Goal: Task Accomplishment & Management: Manage account settings

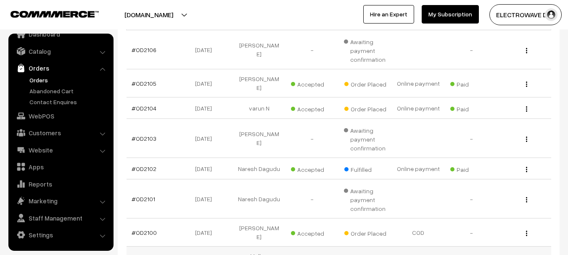
scroll to position [126, 0]
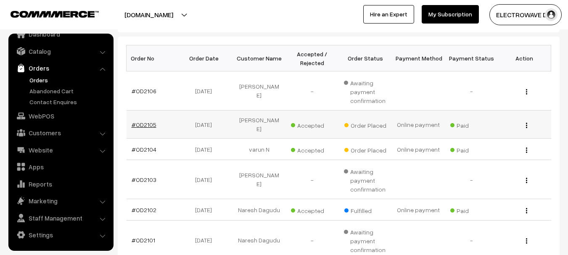
click at [145, 125] on link "#OD2105" at bounding box center [144, 124] width 25 height 7
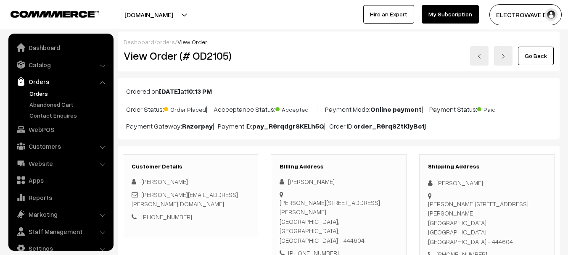
scroll to position [13, 0]
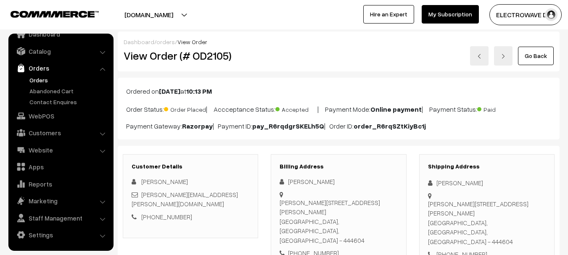
click at [514, 47] on div "Go Back" at bounding box center [412, 55] width 283 height 19
click at [508, 56] on link at bounding box center [503, 55] width 19 height 19
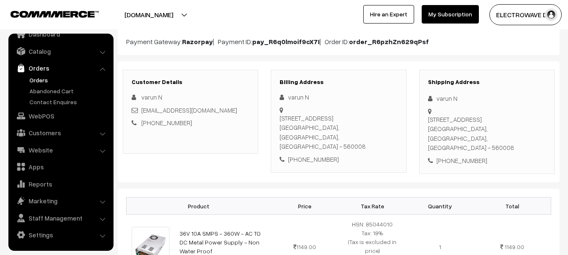
scroll to position [84, 0]
click at [41, 82] on link "Orders" at bounding box center [68, 80] width 83 height 9
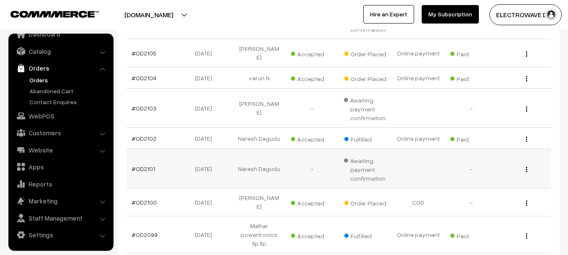
scroll to position [210, 0]
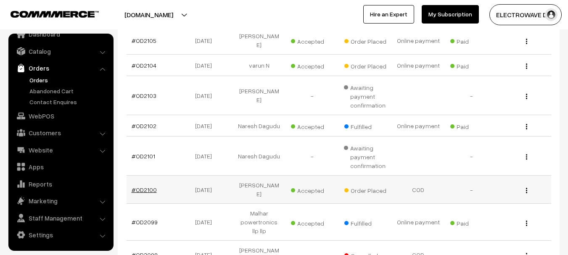
click at [148, 186] on link "#OD2100" at bounding box center [144, 189] width 25 height 7
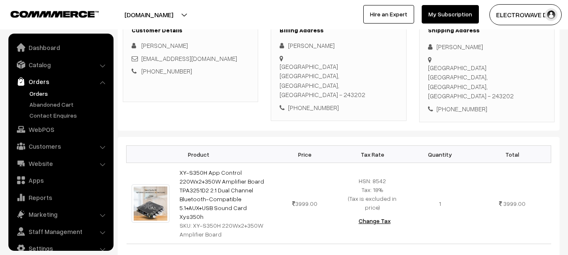
scroll to position [42, 0]
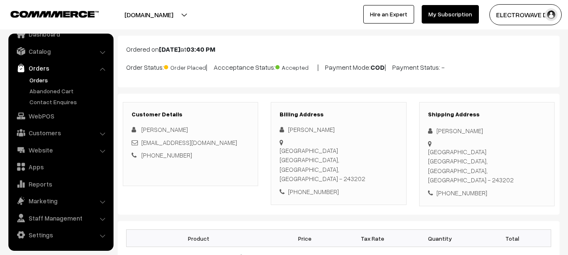
click at [475, 188] on div "+91 8954450537" at bounding box center [487, 193] width 118 height 10
copy div "8954450537"
click at [32, 81] on link "Orders" at bounding box center [68, 80] width 83 height 9
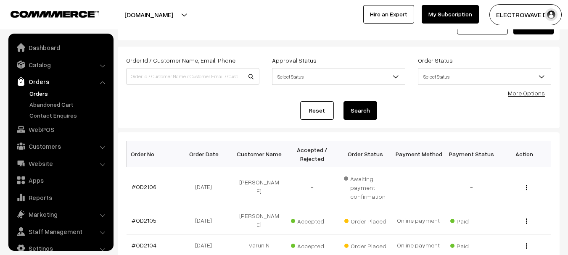
scroll to position [13, 0]
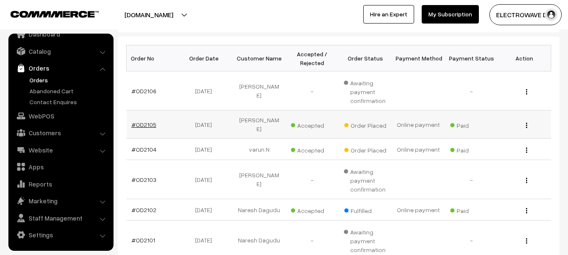
drag, startPoint x: 143, startPoint y: 117, endPoint x: 142, endPoint y: 122, distance: 5.3
click at [143, 117] on td "#OD2105" at bounding box center [153, 125] width 53 height 28
click at [142, 122] on link "#OD2105" at bounding box center [144, 124] width 25 height 7
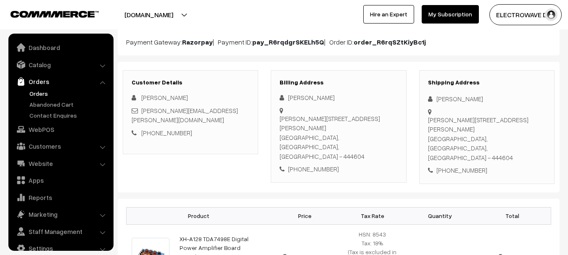
scroll to position [13, 0]
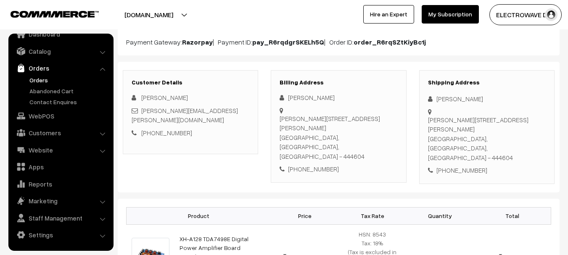
click at [519, 124] on div "Santoshi nagar, Galli no.1 Amravati, Maharashtra, India - 444604" at bounding box center [487, 139] width 118 height 48
copy div "444604"
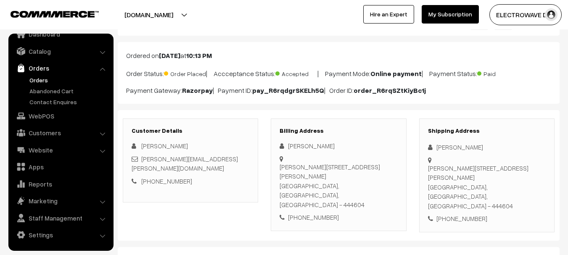
scroll to position [0, 0]
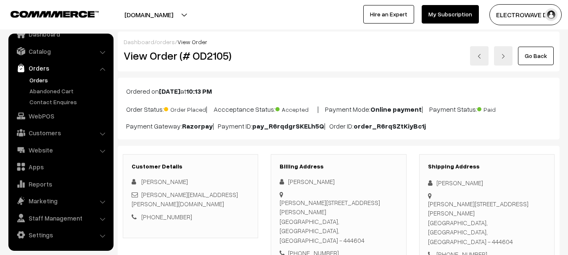
click at [449, 199] on div "Santoshi nagar, Galli no.1 Amravati, Maharashtra, India - 444604" at bounding box center [487, 223] width 118 height 48
click at [446, 206] on div "Santoshi nagar, Galli no.1 Amravati, Maharashtra, India - 444604" at bounding box center [487, 223] width 118 height 48
click at [443, 199] on div "Santoshi nagar, Galli no.1 Amravati, Maharashtra, India - 444604" at bounding box center [487, 223] width 118 height 48
copy div "Santoshi"
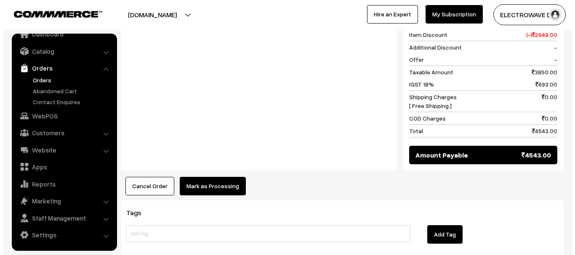
scroll to position [421, 0]
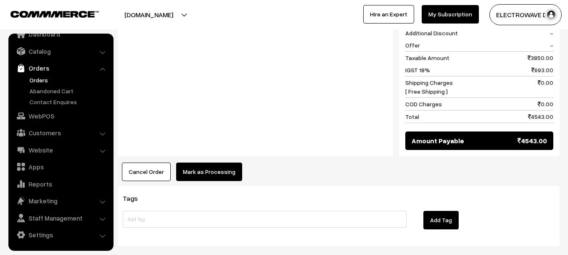
click at [219, 163] on button "Mark as Processing" at bounding box center [209, 172] width 66 height 19
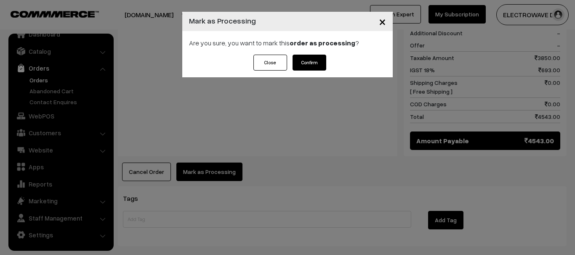
click at [316, 58] on button "Confirm" at bounding box center [309, 63] width 34 height 16
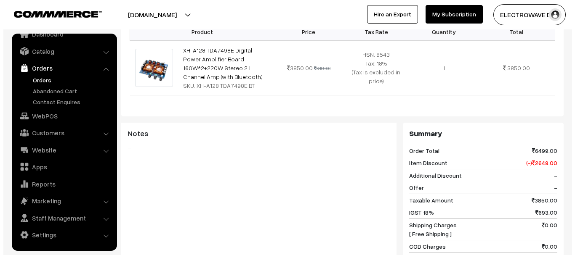
scroll to position [379, 0]
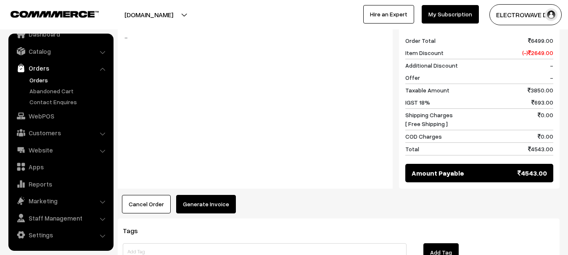
click at [198, 195] on button "Generate Invoice" at bounding box center [206, 204] width 60 height 19
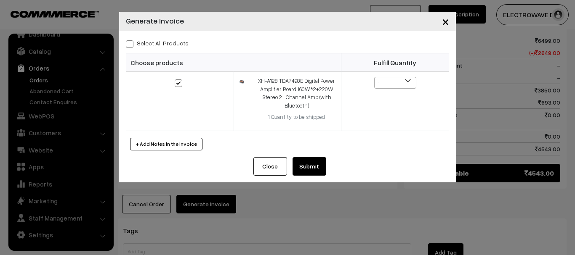
click at [303, 169] on button "Submit" at bounding box center [309, 166] width 34 height 19
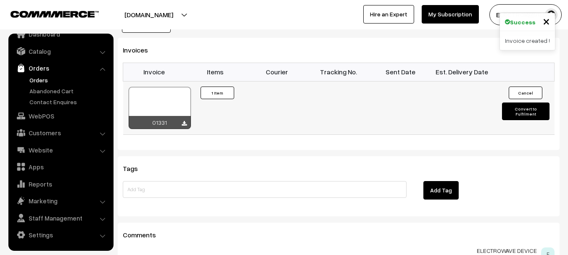
scroll to position [512, 0]
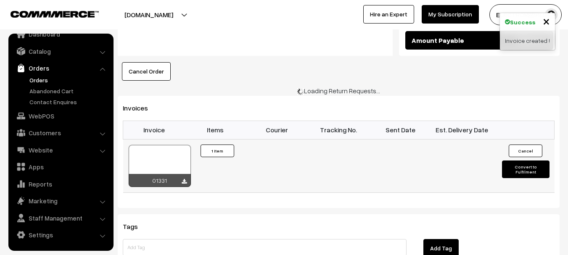
click at [168, 145] on div at bounding box center [160, 166] width 62 height 42
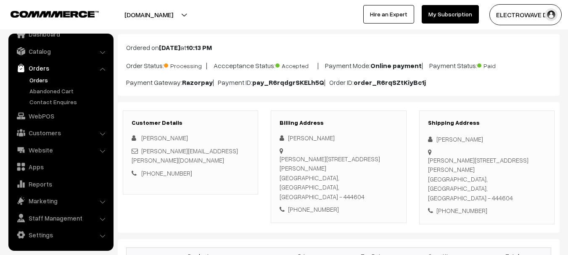
scroll to position [84, 0]
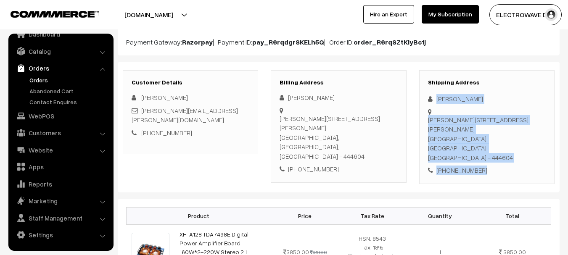
drag, startPoint x: 434, startPoint y: 96, endPoint x: 482, endPoint y: 149, distance: 71.2
click at [480, 154] on div "Customer Details Himmat Akhare Akhare.himmat@gmail.com +91 9423854449 Billing A…" at bounding box center [339, 127] width 442 height 131
copy div "Himmat Akhare Santoshi nagar, Galli no.1 Amravati, Maharashtra, India - 444604 …"
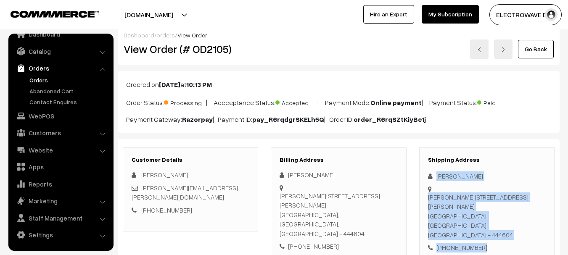
scroll to position [0, 0]
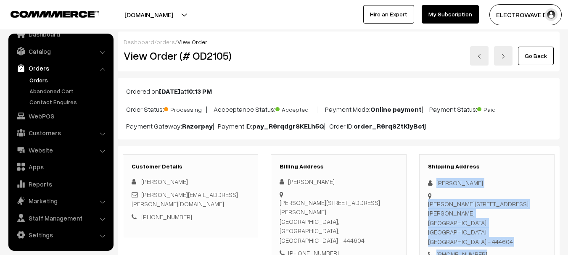
click at [498, 61] on link at bounding box center [503, 55] width 19 height 19
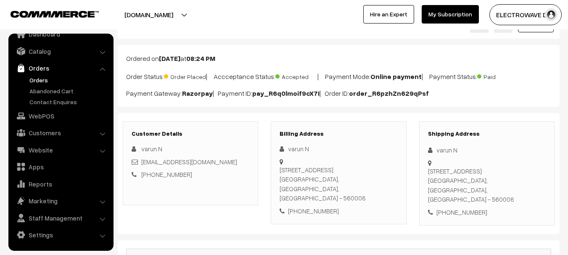
scroll to position [84, 0]
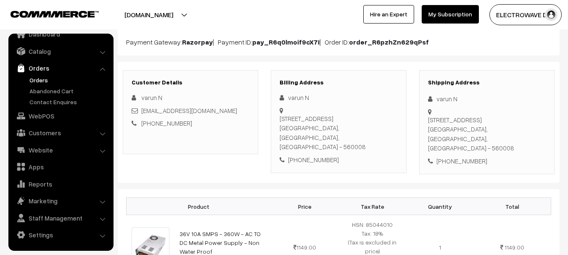
click at [507, 143] on div "102 green residency, kensington road, Halasuru Bengaluru, Karnataka, India - 56…" at bounding box center [487, 134] width 118 height 38
copy div "560008"
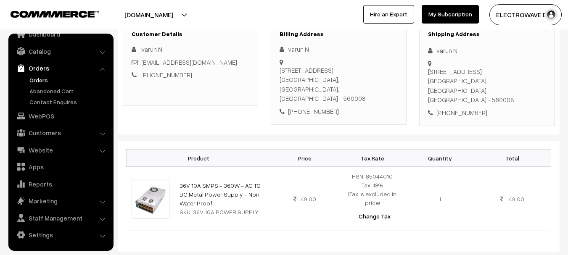
scroll to position [42, 0]
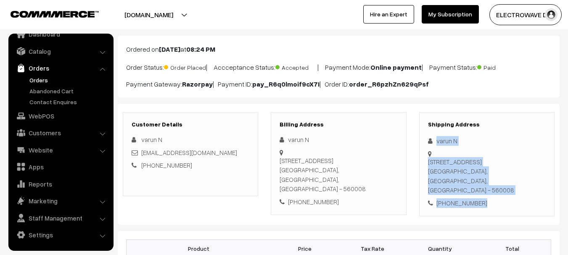
copy div "varun N 102 green residency, kensington road, Halasuru Bengaluru, Karnataka, In…"
drag, startPoint x: 442, startPoint y: 151, endPoint x: 489, endPoint y: 200, distance: 68.4
click at [489, 200] on div "Shipping Address varun N 102 green residency, kensington road, Halasuru Bengalu…" at bounding box center [486, 164] width 135 height 105
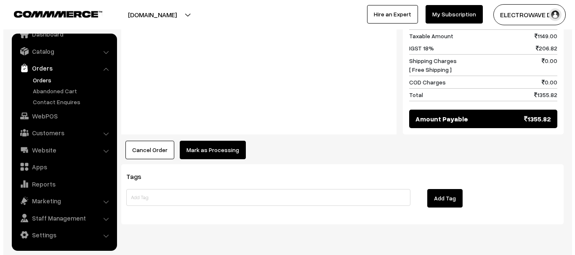
scroll to position [421, 0]
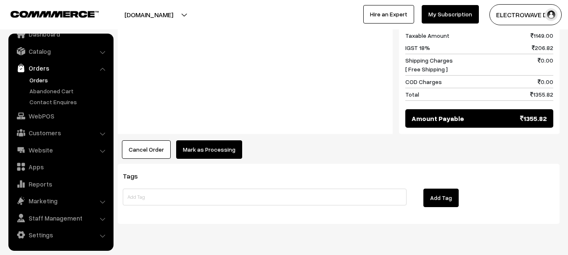
click at [214, 143] on button "Mark as Processing" at bounding box center [209, 150] width 66 height 19
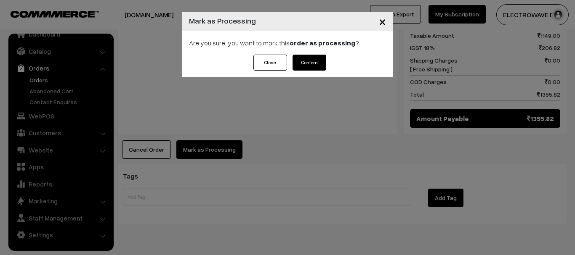
click at [308, 68] on button "Confirm" at bounding box center [309, 63] width 34 height 16
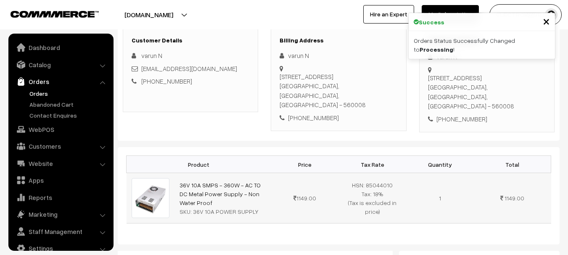
scroll to position [13, 0]
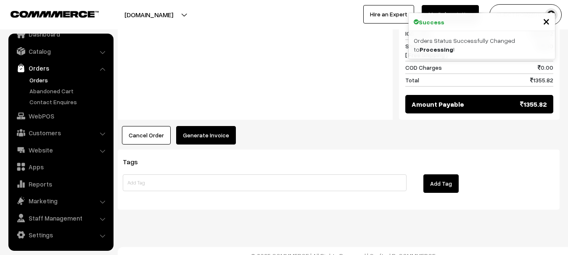
click at [203, 126] on button "Generate Invoice" at bounding box center [206, 135] width 60 height 19
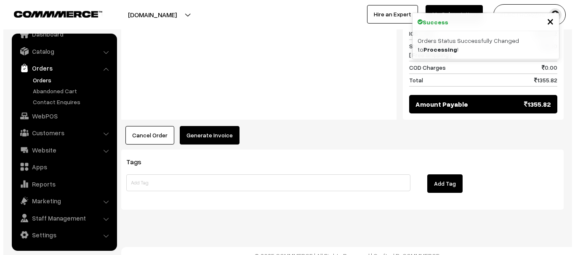
scroll to position [422, 0]
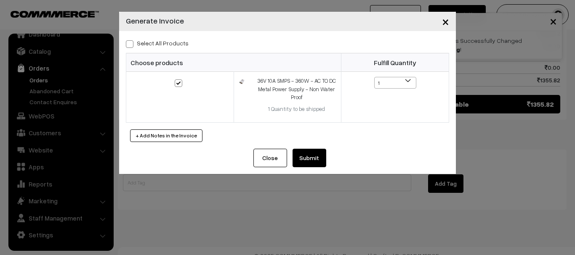
click at [311, 160] on button "Submit" at bounding box center [309, 158] width 34 height 19
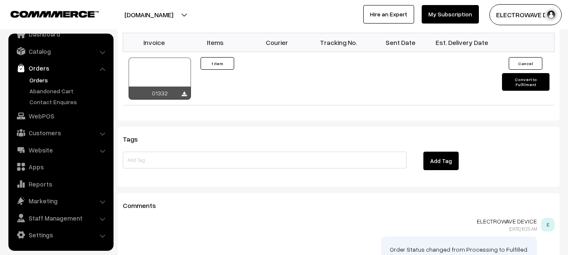
scroll to position [547, 0]
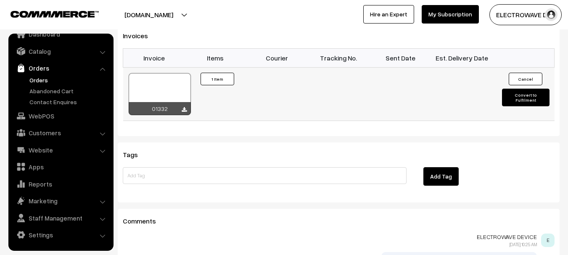
click at [170, 82] on div at bounding box center [160, 94] width 62 height 42
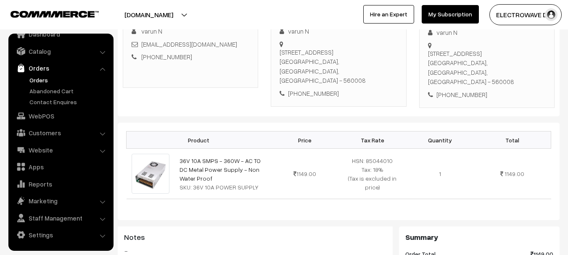
scroll to position [42, 0]
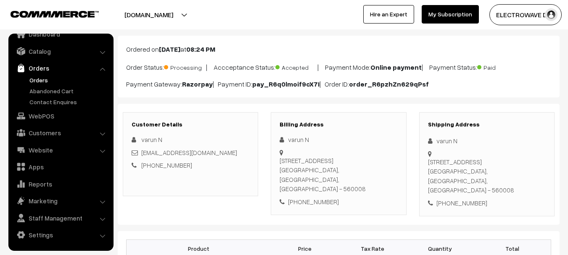
click at [40, 83] on link "Orders" at bounding box center [68, 80] width 83 height 9
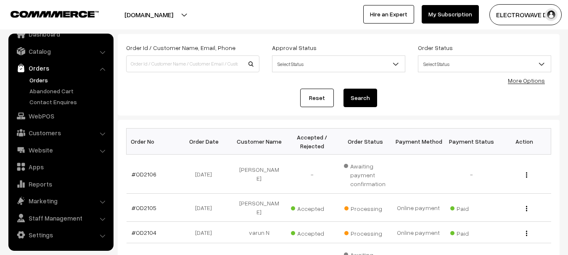
scroll to position [42, 0]
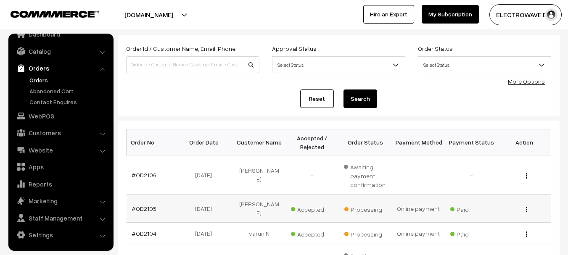
click at [142, 201] on td "#OD2105" at bounding box center [153, 209] width 53 height 28
click at [141, 206] on link "#OD2105" at bounding box center [144, 208] width 25 height 7
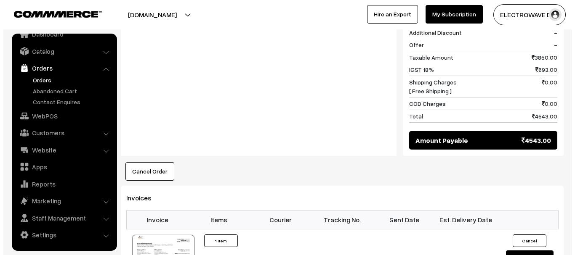
scroll to position [505, 0]
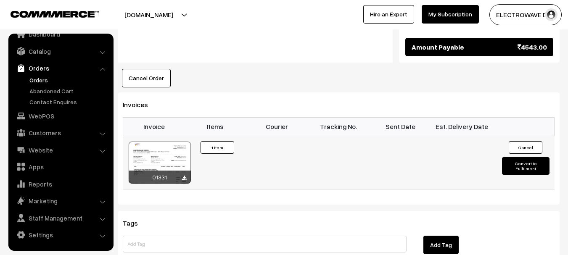
click at [515, 157] on button "Convert to Fulfilment" at bounding box center [526, 166] width 48 height 18
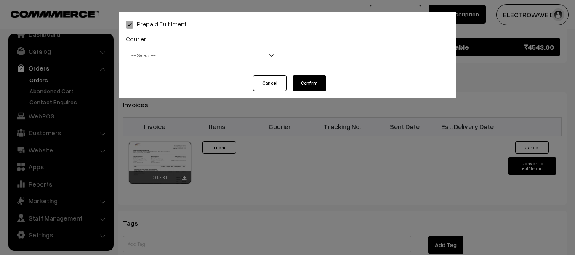
click at [159, 60] on span "-- Select --" at bounding box center [203, 55] width 154 height 15
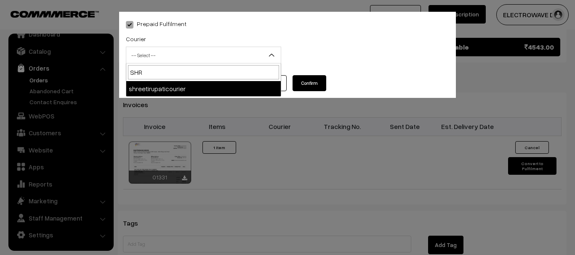
type input "SHRE"
select select "8"
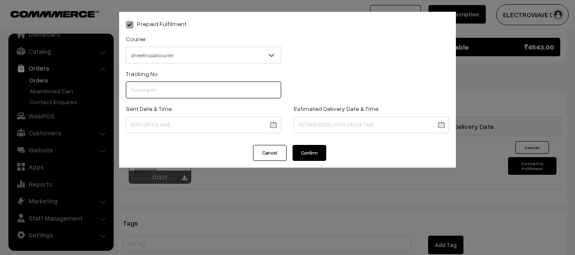
click at [172, 91] on input "text" at bounding box center [203, 90] width 155 height 17
type input "374800041944"
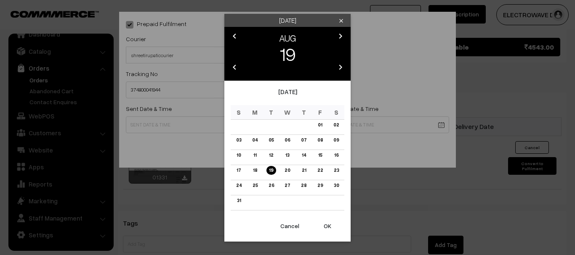
click at [329, 233] on button "OK" at bounding box center [327, 226] width 34 height 19
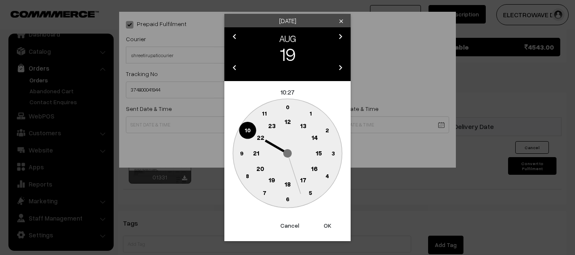
click at [329, 233] on button "OK" at bounding box center [327, 226] width 34 height 19
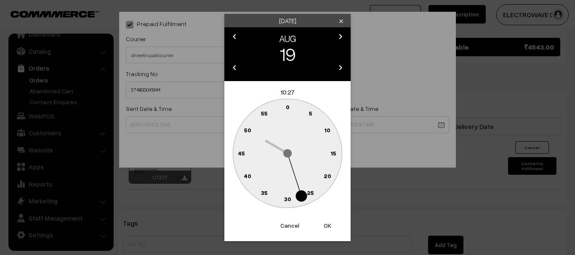
click at [329, 233] on button "OK" at bounding box center [327, 226] width 34 height 19
type input "19-08-2025 10:27"
drag, startPoint x: 329, startPoint y: 233, endPoint x: 327, endPoint y: 177, distance: 56.4
click at [329, 231] on div "Prepaid Fulfilment Courier -- Select -- BlueDart Xpressbees Delhivery Speed Pos…" at bounding box center [287, 127] width 575 height 255
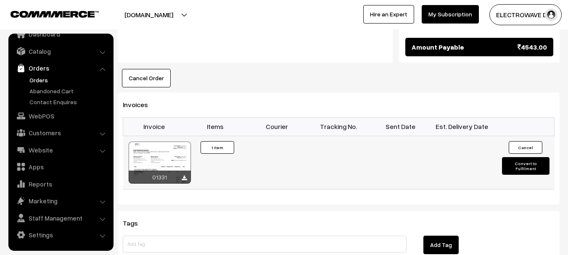
click at [527, 157] on button "Convert to Fulfilment" at bounding box center [526, 166] width 48 height 18
select select "0"
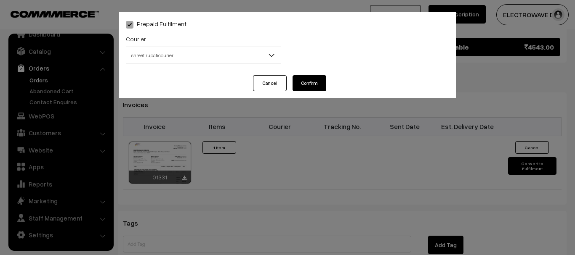
click at [227, 52] on span "shreetirupaticourier" at bounding box center [203, 55] width 154 height 15
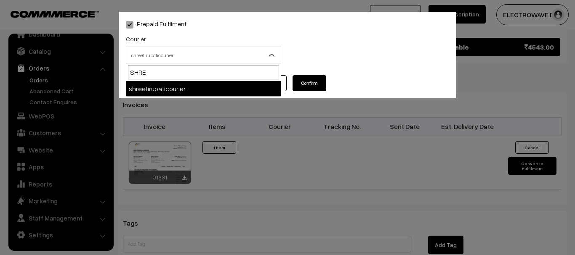
type input "SHREE"
select select "8"
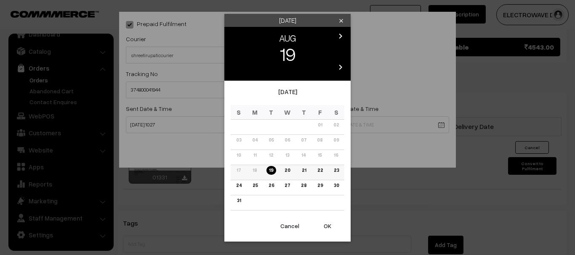
click at [321, 170] on link "22" at bounding box center [319, 170] width 11 height 9
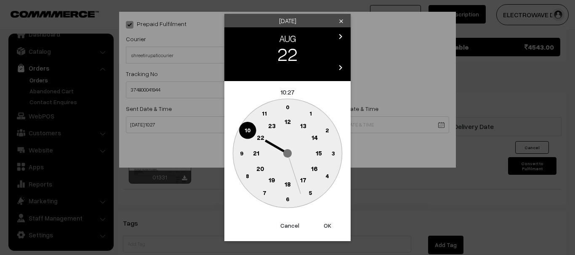
click at [328, 221] on button "OK" at bounding box center [327, 226] width 34 height 19
click at [328, 220] on button "OK" at bounding box center [327, 226] width 34 height 19
type input "22-08-2025 10:27"
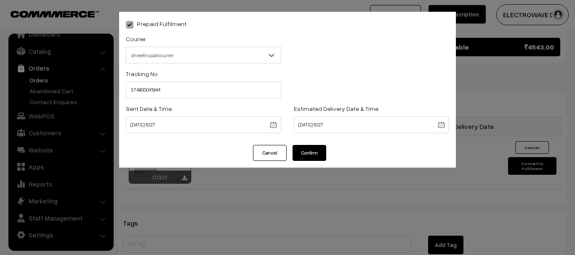
click at [321, 150] on button "Confirm" at bounding box center [309, 153] width 34 height 16
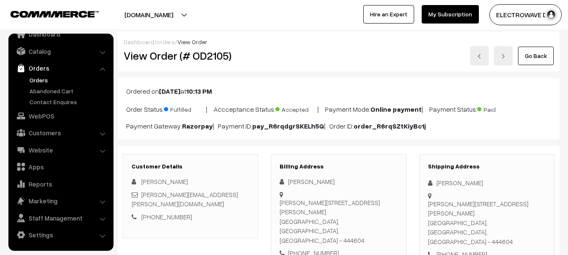
click at [477, 52] on link at bounding box center [479, 55] width 19 height 19
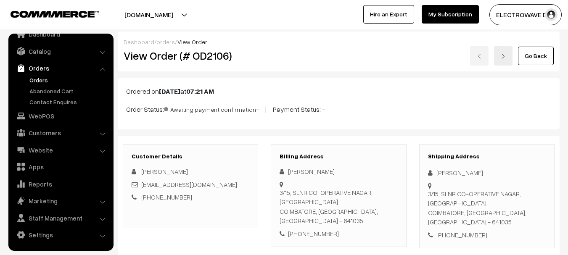
click at [48, 82] on link "Orders" at bounding box center [68, 80] width 83 height 9
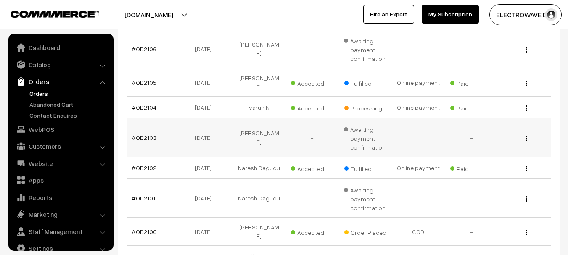
scroll to position [13, 0]
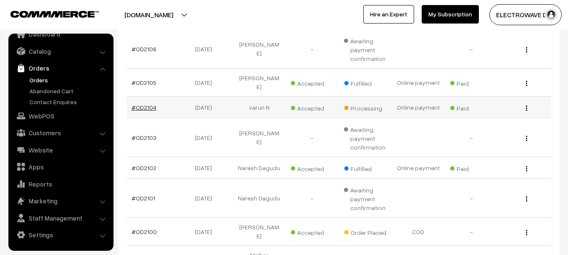
click at [141, 104] on link "#OD2104" at bounding box center [144, 107] width 25 height 7
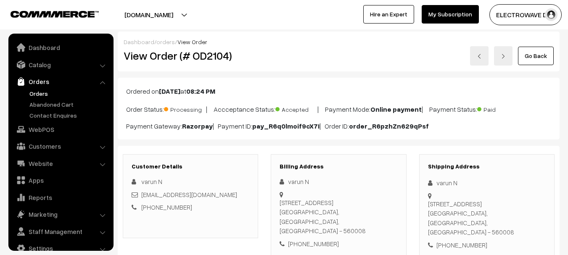
scroll to position [13, 0]
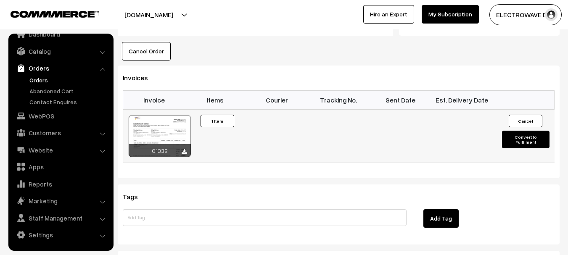
click at [520, 131] on button "Convert to Fulfilment" at bounding box center [526, 140] width 48 height 18
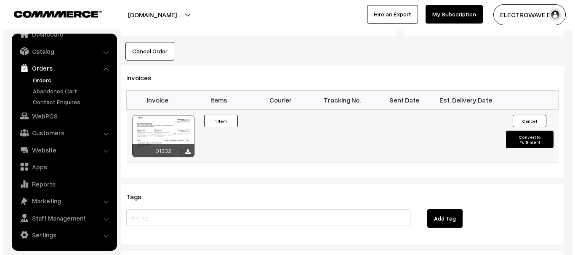
scroll to position [506, 0]
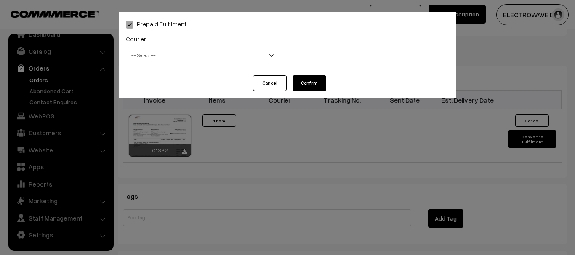
click at [183, 51] on span "-- Select --" at bounding box center [203, 55] width 154 height 15
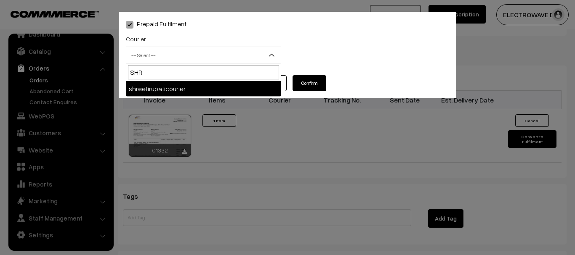
type input "SHRE"
select select "8"
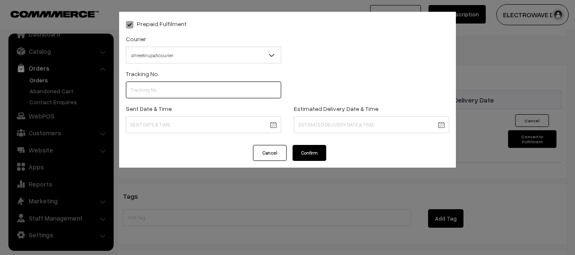
click at [188, 87] on input "text" at bounding box center [203, 90] width 155 height 17
type input "374800041943"
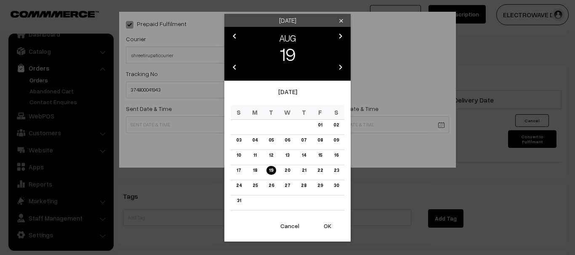
click at [324, 227] on button "OK" at bounding box center [327, 226] width 34 height 19
click at [323, 226] on button "OK" at bounding box center [327, 226] width 34 height 19
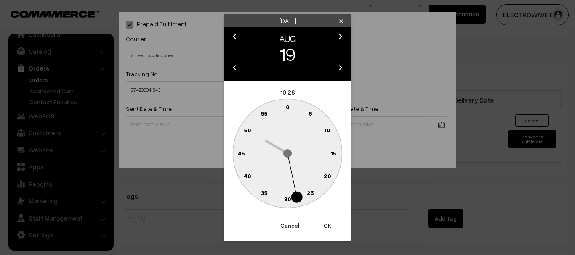
drag, startPoint x: 323, startPoint y: 226, endPoint x: 329, endPoint y: 190, distance: 36.9
click at [324, 224] on button "OK" at bounding box center [327, 226] width 34 height 19
type input "19-08-2025 10:28"
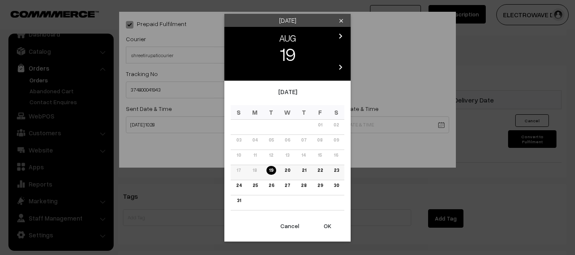
click at [338, 167] on link "23" at bounding box center [336, 170] width 10 height 9
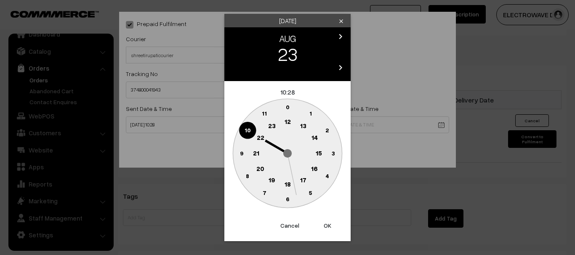
click at [329, 231] on button "OK" at bounding box center [327, 226] width 34 height 19
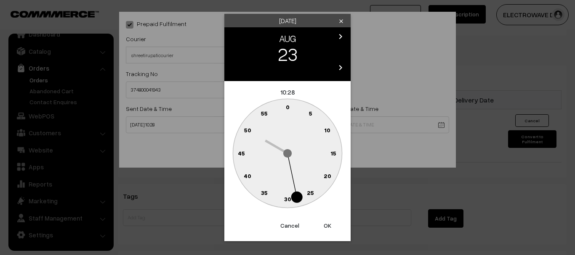
click at [329, 231] on button "OK" at bounding box center [327, 226] width 34 height 19
type input "23-08-2025 10:28"
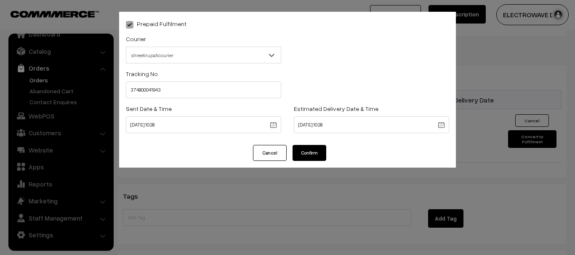
click at [309, 146] on button "Confirm" at bounding box center [309, 153] width 34 height 16
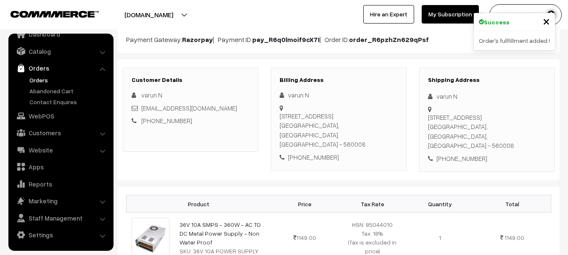
scroll to position [85, 0]
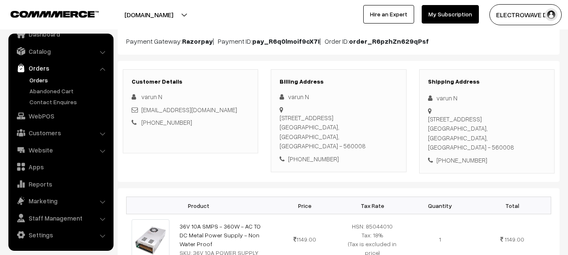
click at [45, 82] on link "Orders" at bounding box center [68, 80] width 83 height 9
